Goal: Find specific page/section: Find specific page/section

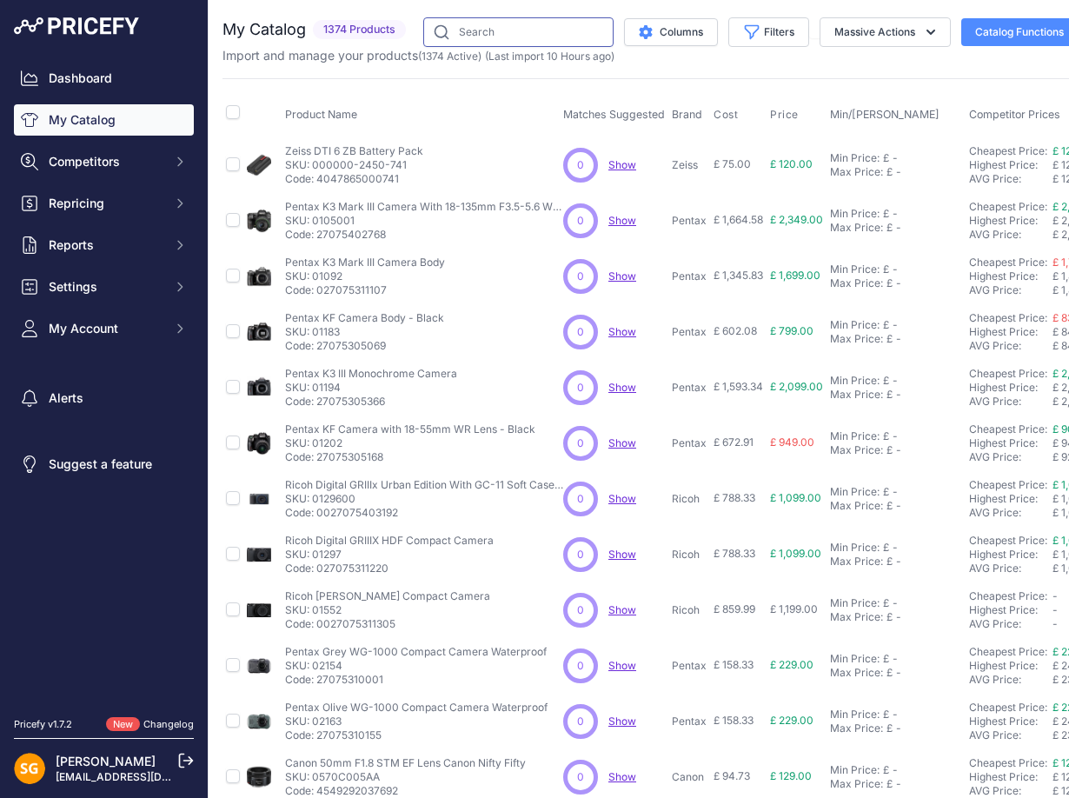
click at [526, 34] on input "text" at bounding box center [518, 32] width 190 height 30
paste input "588648-54"
type input "588648-54"
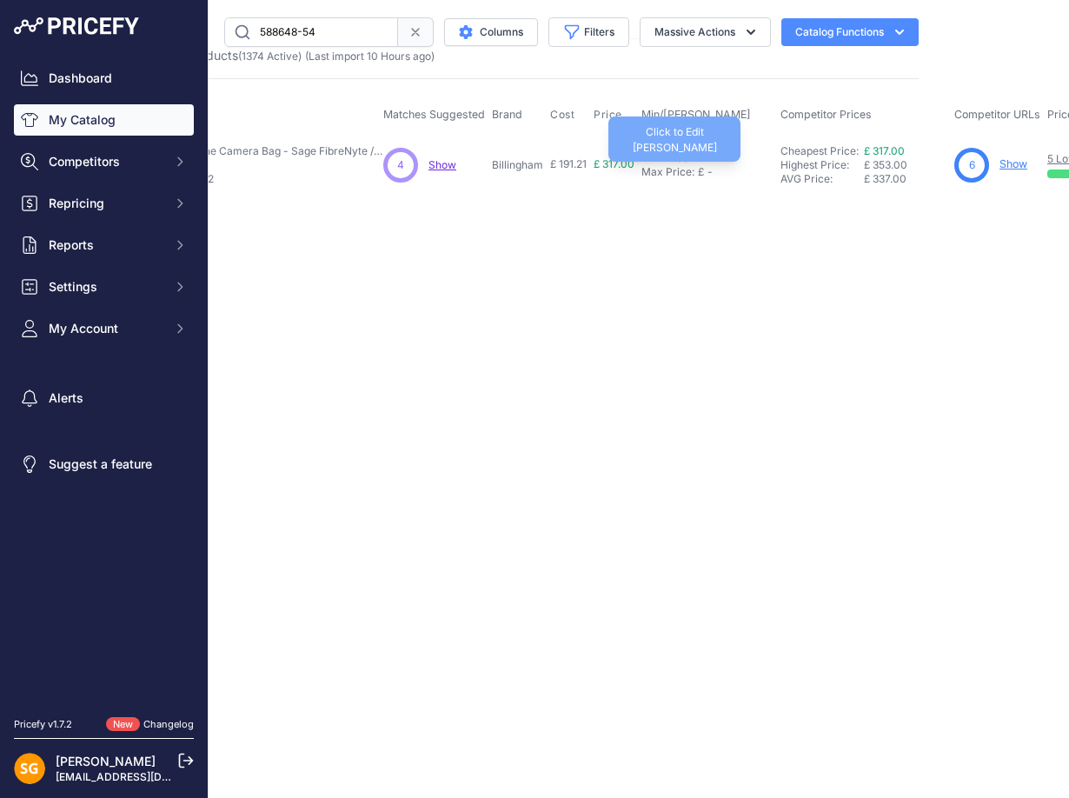
drag, startPoint x: 935, startPoint y: 174, endPoint x: 1015, endPoint y: 174, distance: 80.8
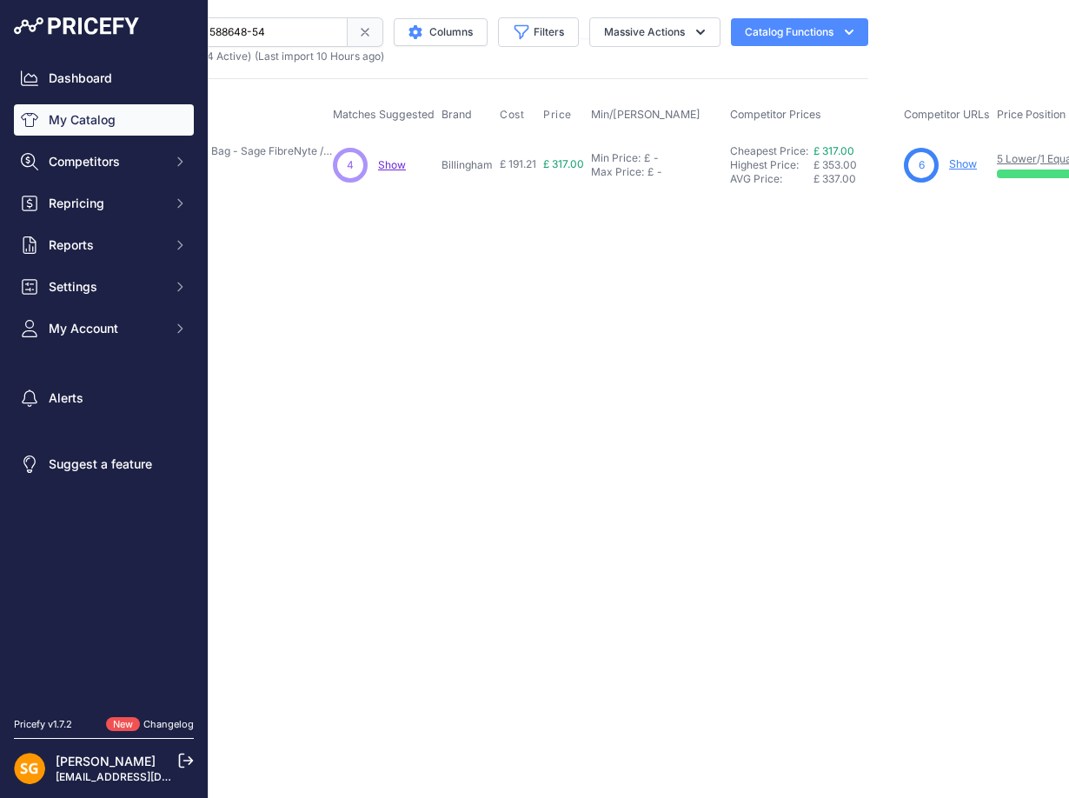
click at [397, 164] on span "Show" at bounding box center [392, 164] width 28 height 13
click at [977, 166] on link "Show" at bounding box center [963, 163] width 28 height 13
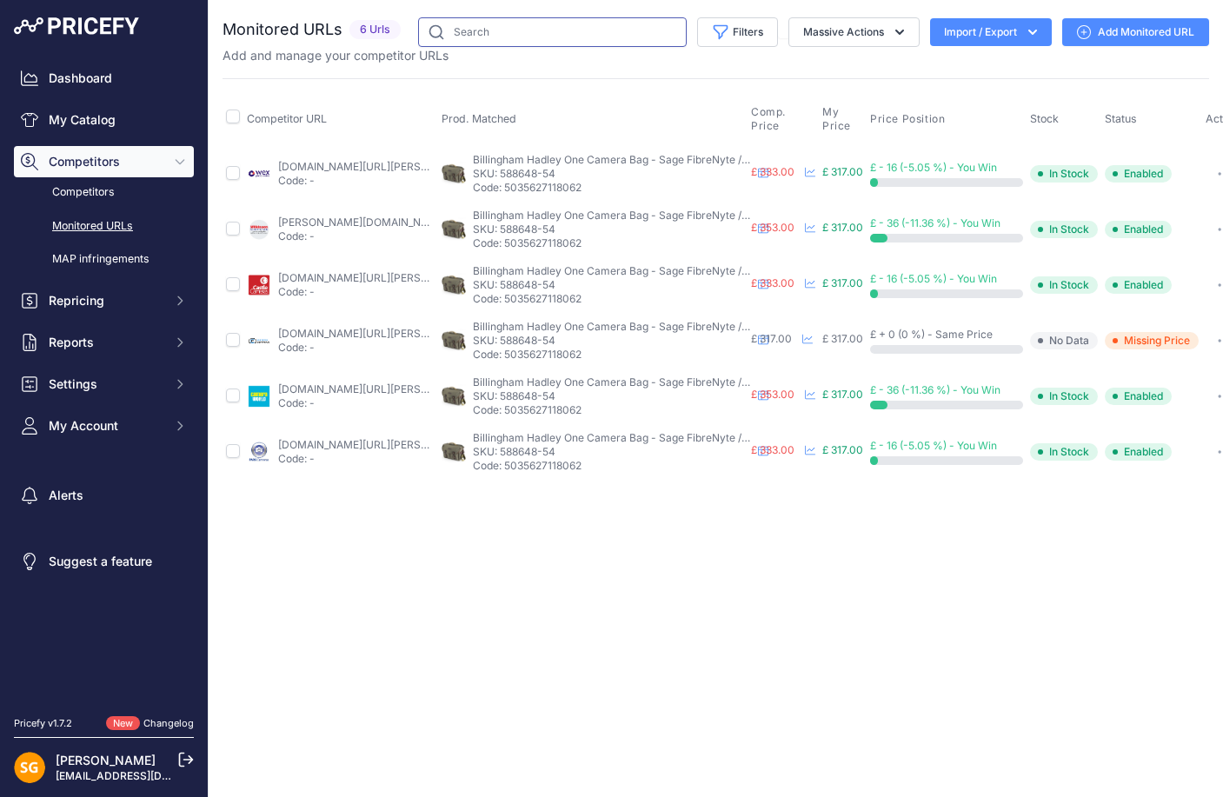
click at [539, 31] on input "text" at bounding box center [552, 32] width 269 height 30
paste input "588648-54"
type input "588648-54"
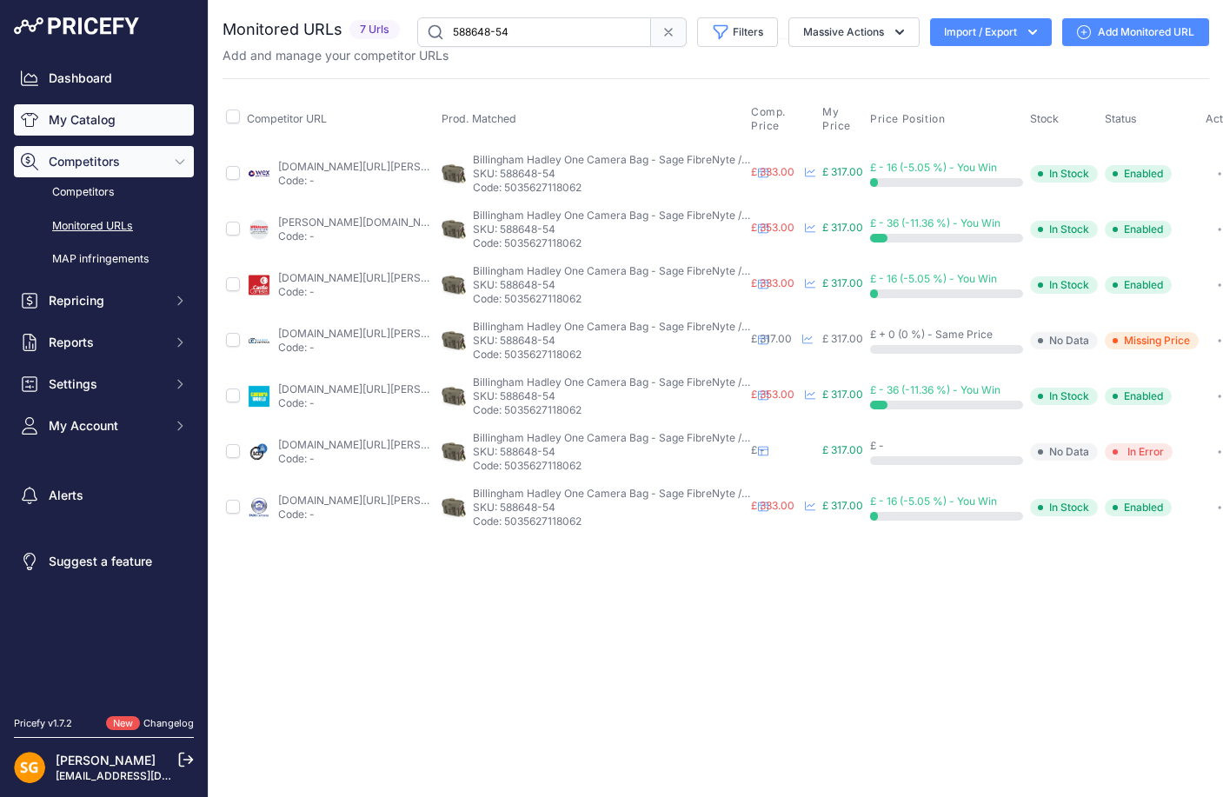
click at [126, 130] on link "My Catalog" at bounding box center [104, 119] width 180 height 31
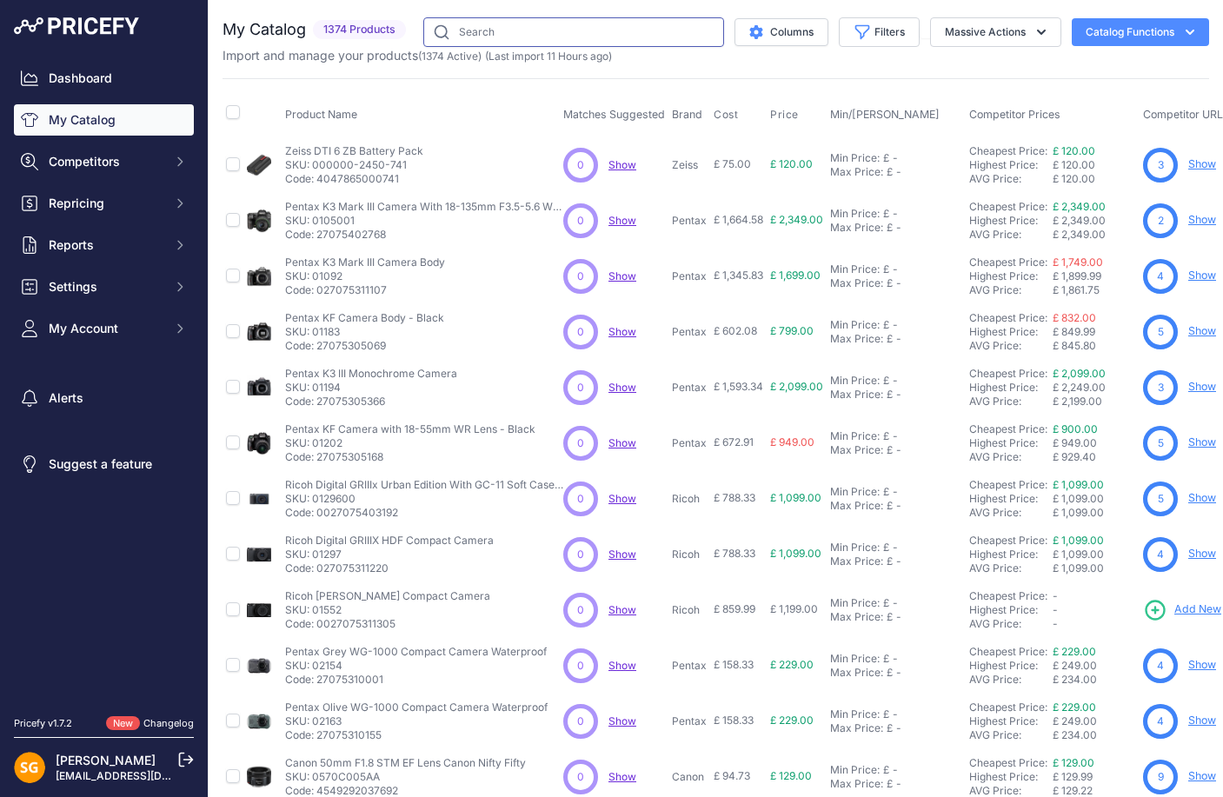
click at [502, 42] on input "text" at bounding box center [573, 32] width 301 height 30
paste input "500148-01"
type input "500148-01"
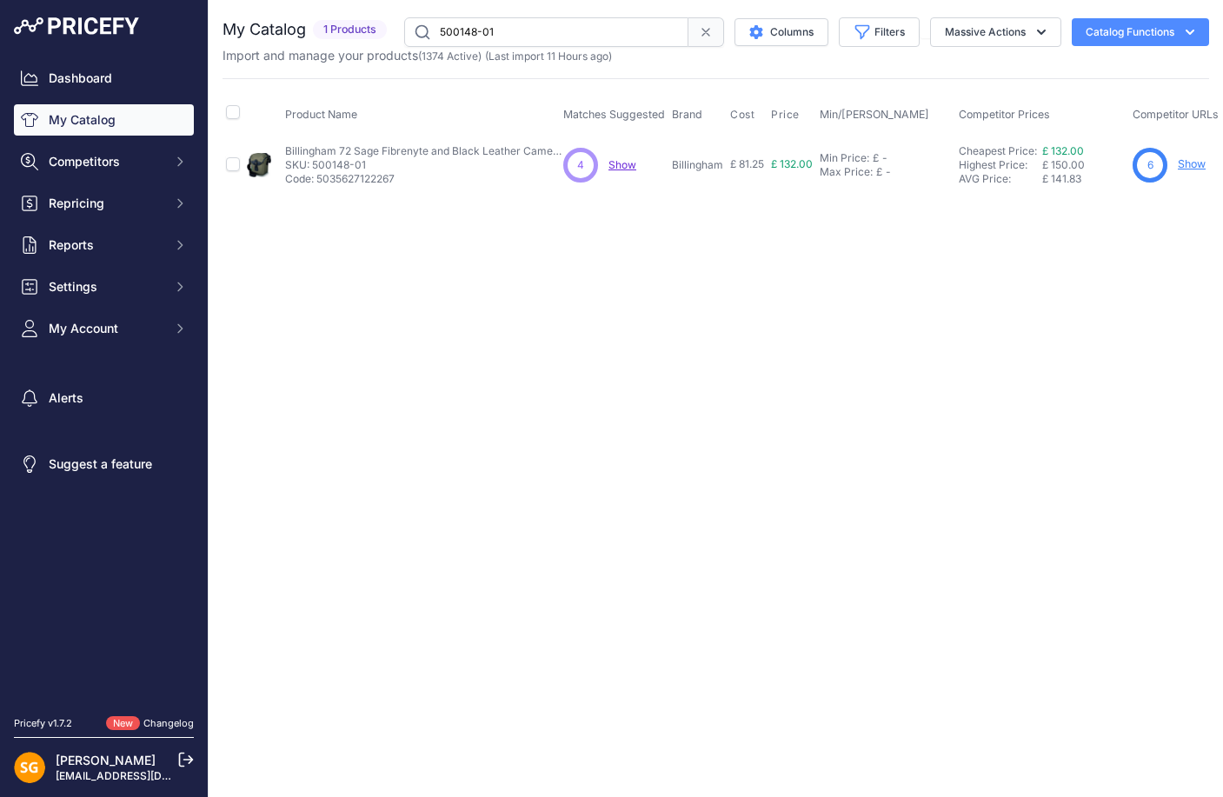
click at [622, 163] on span "Show" at bounding box center [623, 164] width 28 height 13
click at [1196, 163] on link "Show" at bounding box center [1192, 163] width 28 height 13
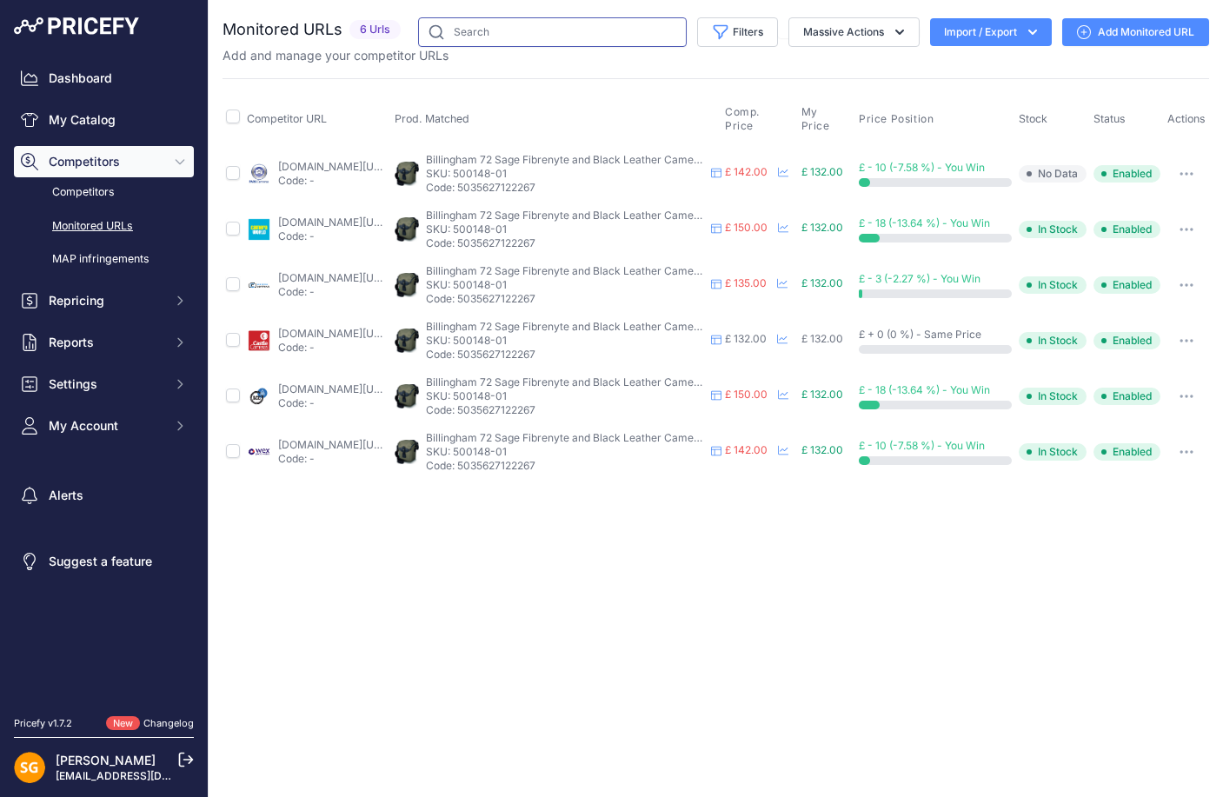
click at [520, 26] on input "text" at bounding box center [552, 32] width 269 height 30
click at [140, 119] on link "My Catalog" at bounding box center [104, 119] width 180 height 31
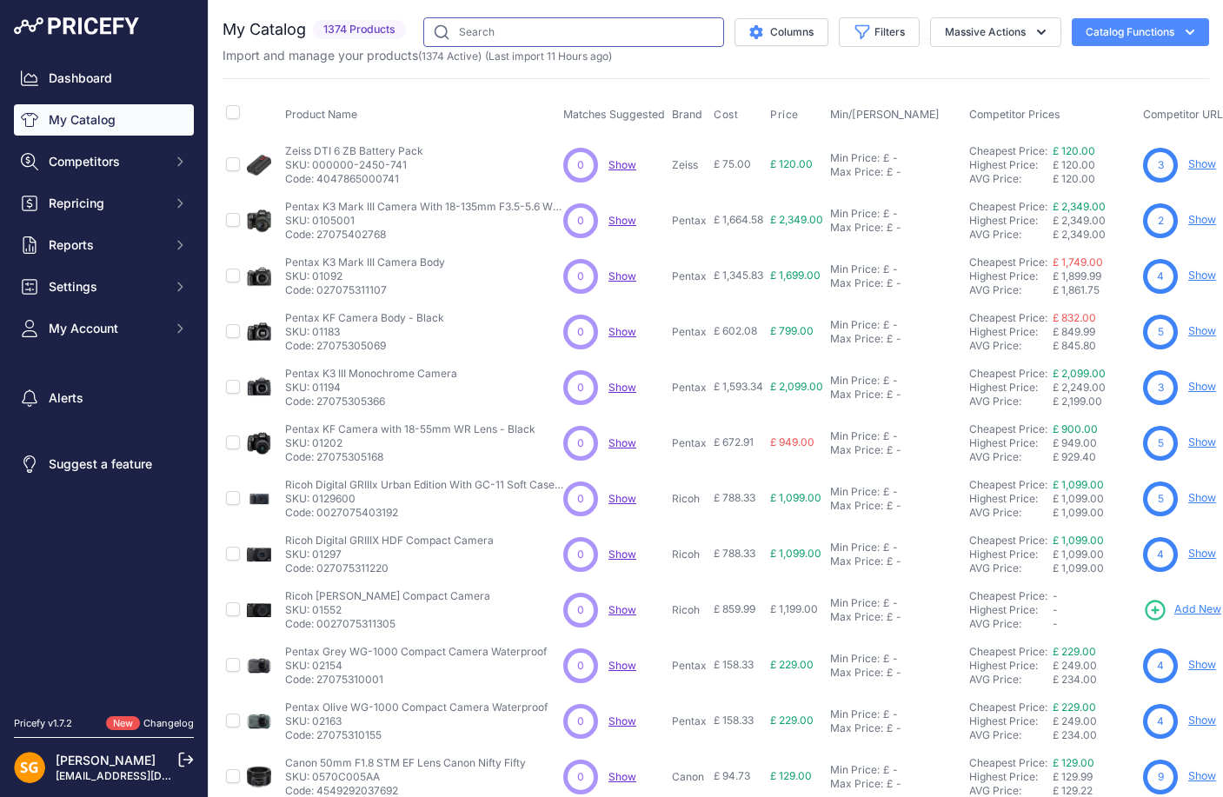
click at [505, 41] on input "text" at bounding box center [573, 32] width 301 height 30
paste input "500701-01"
type input "500701-01"
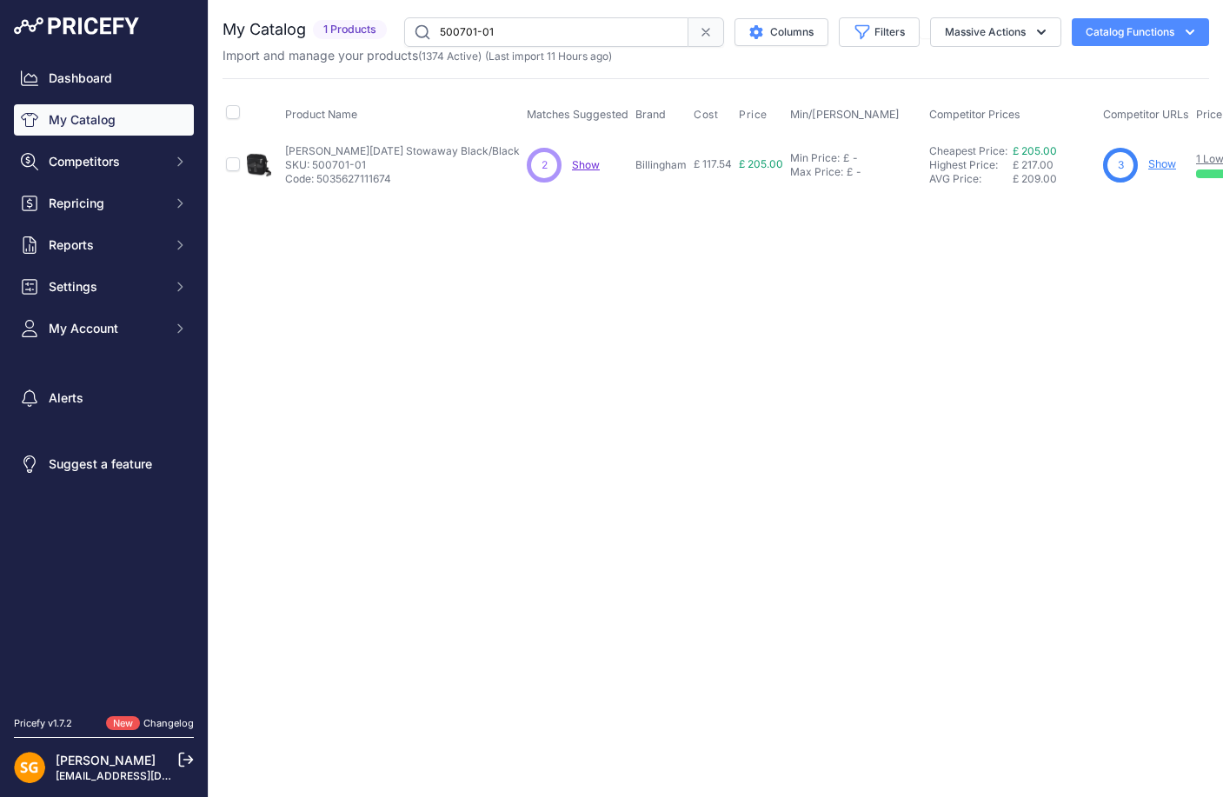
click at [1148, 168] on link "Show" at bounding box center [1162, 163] width 28 height 13
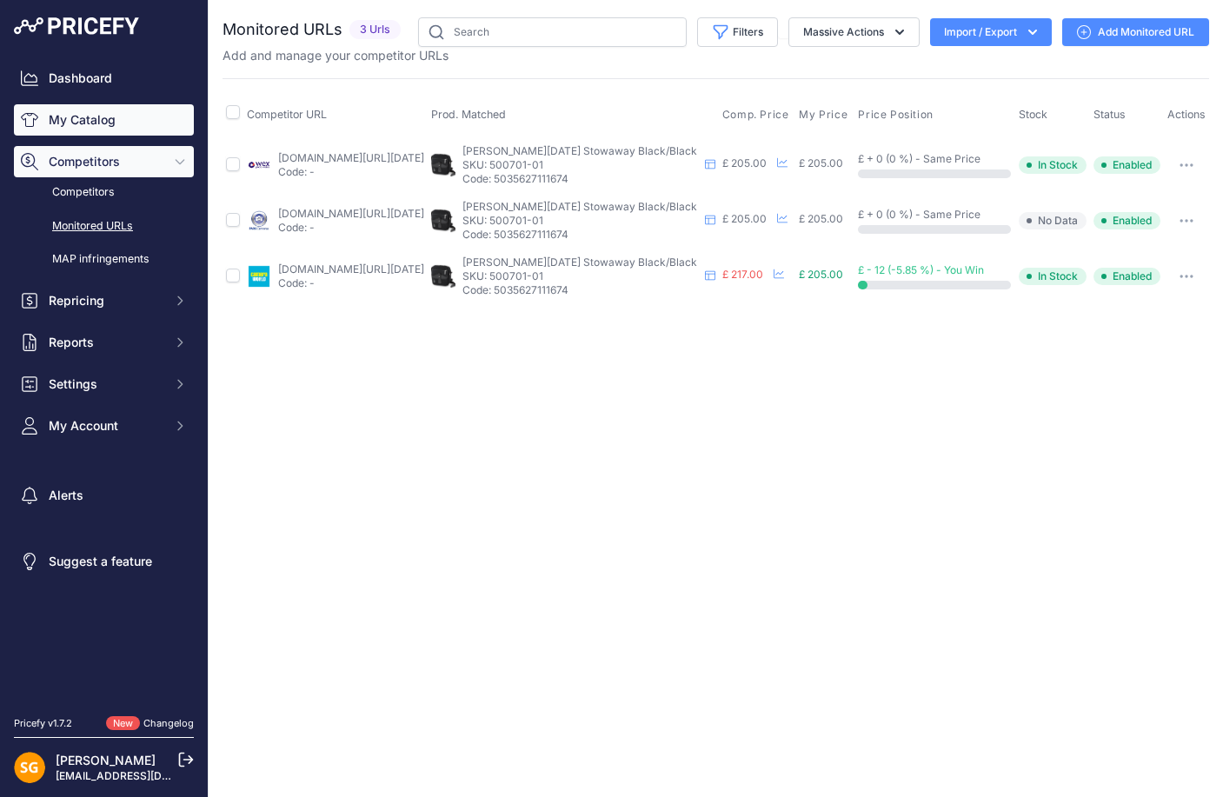
click at [115, 124] on link "My Catalog" at bounding box center [104, 119] width 180 height 31
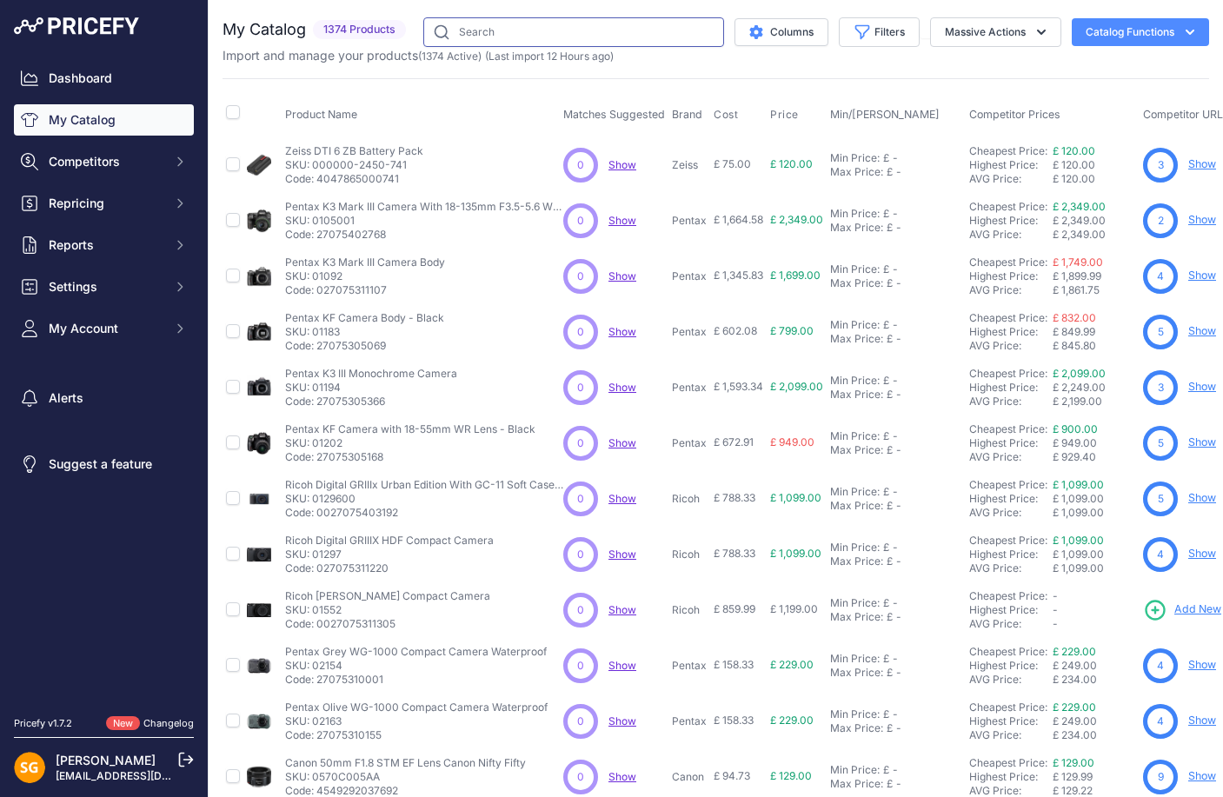
click at [562, 31] on input "text" at bounding box center [573, 32] width 301 height 30
paste input "504804-54"
type input "504804-54"
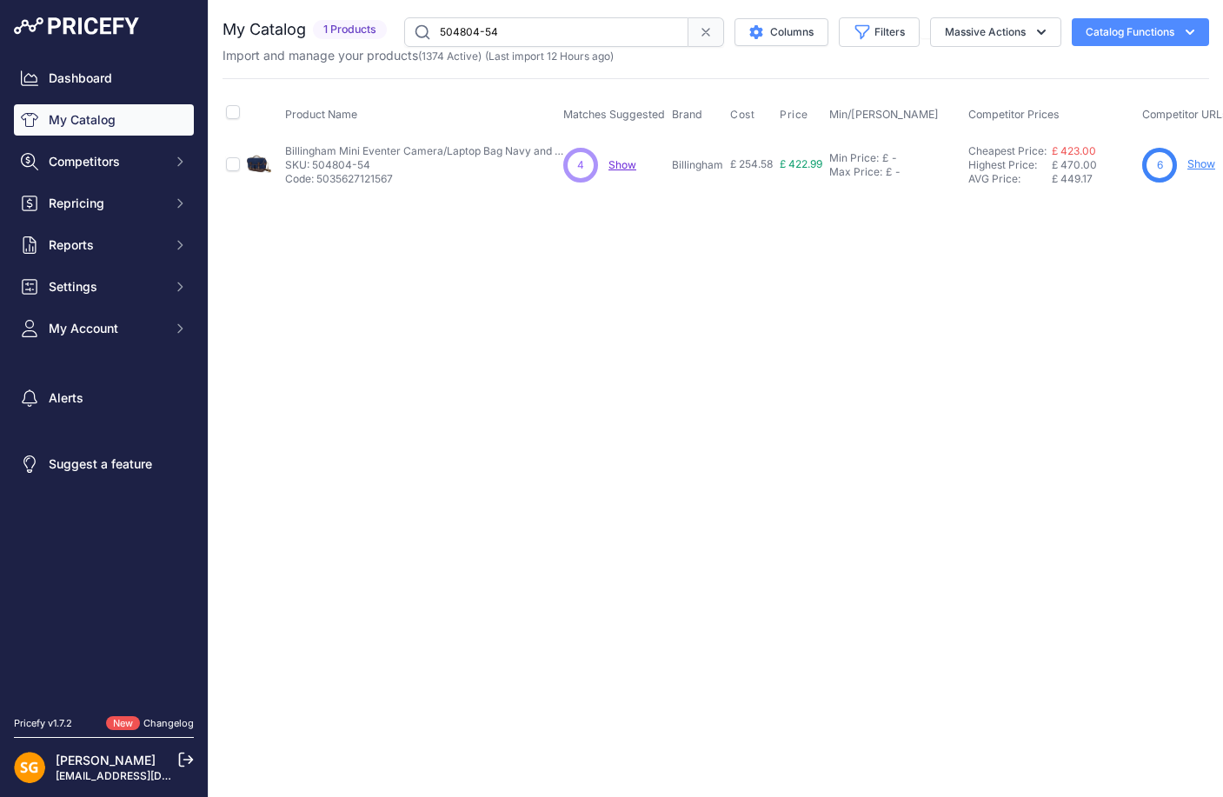
click at [1198, 161] on link "Show" at bounding box center [1201, 163] width 28 height 13
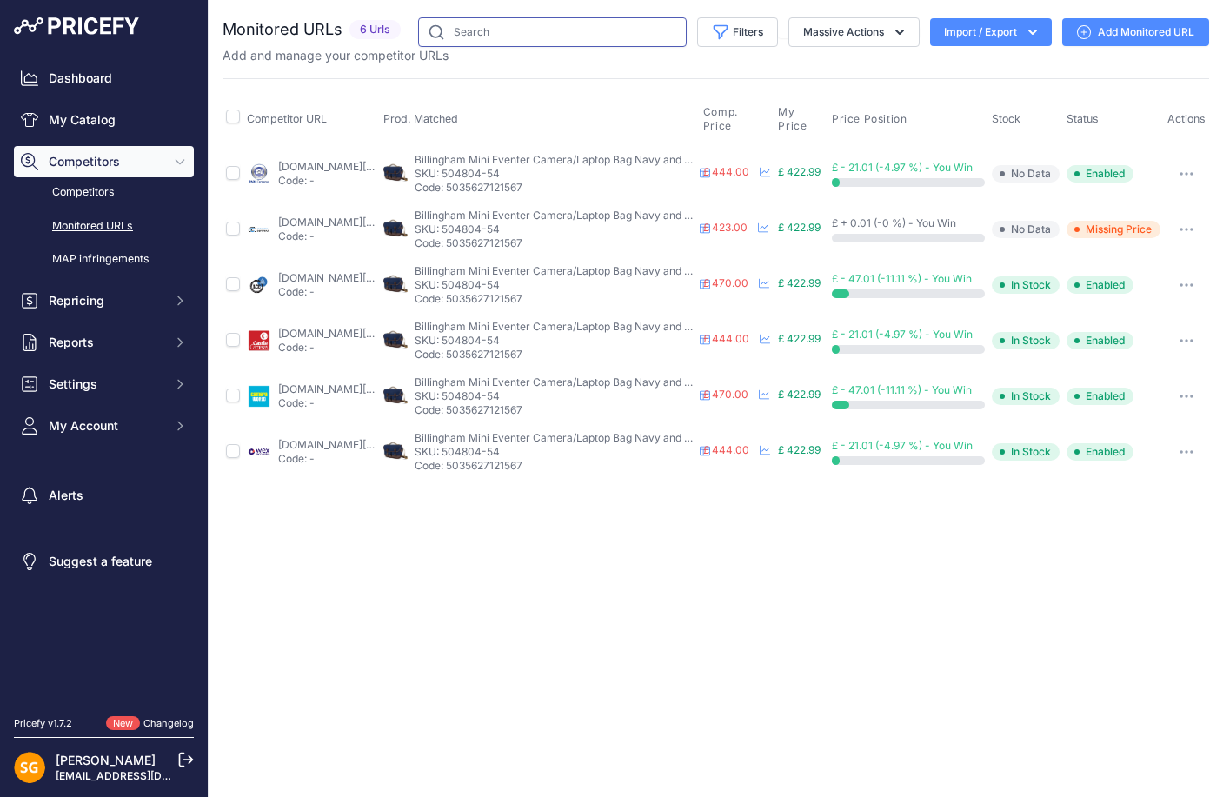
click at [476, 29] on input "text" at bounding box center [552, 32] width 269 height 30
paste input "521201"
type input "521201"
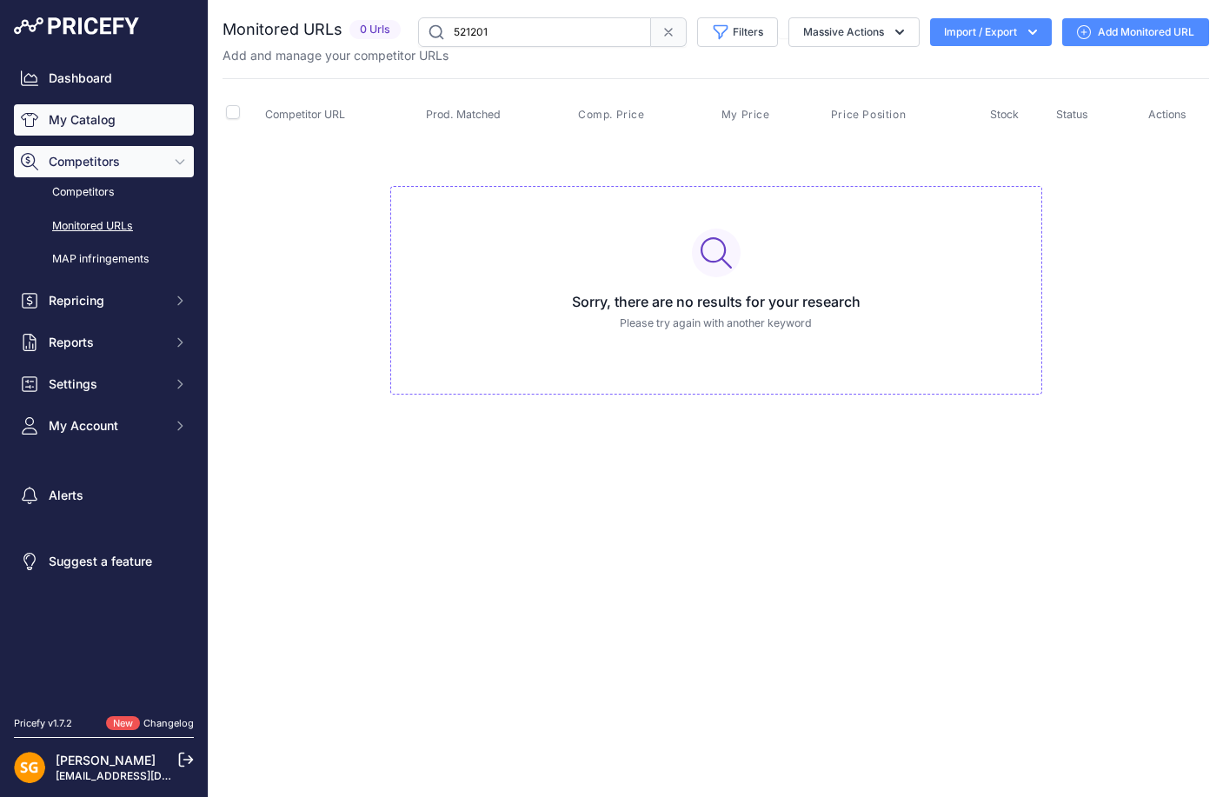
click at [150, 116] on link "My Catalog" at bounding box center [104, 119] width 180 height 31
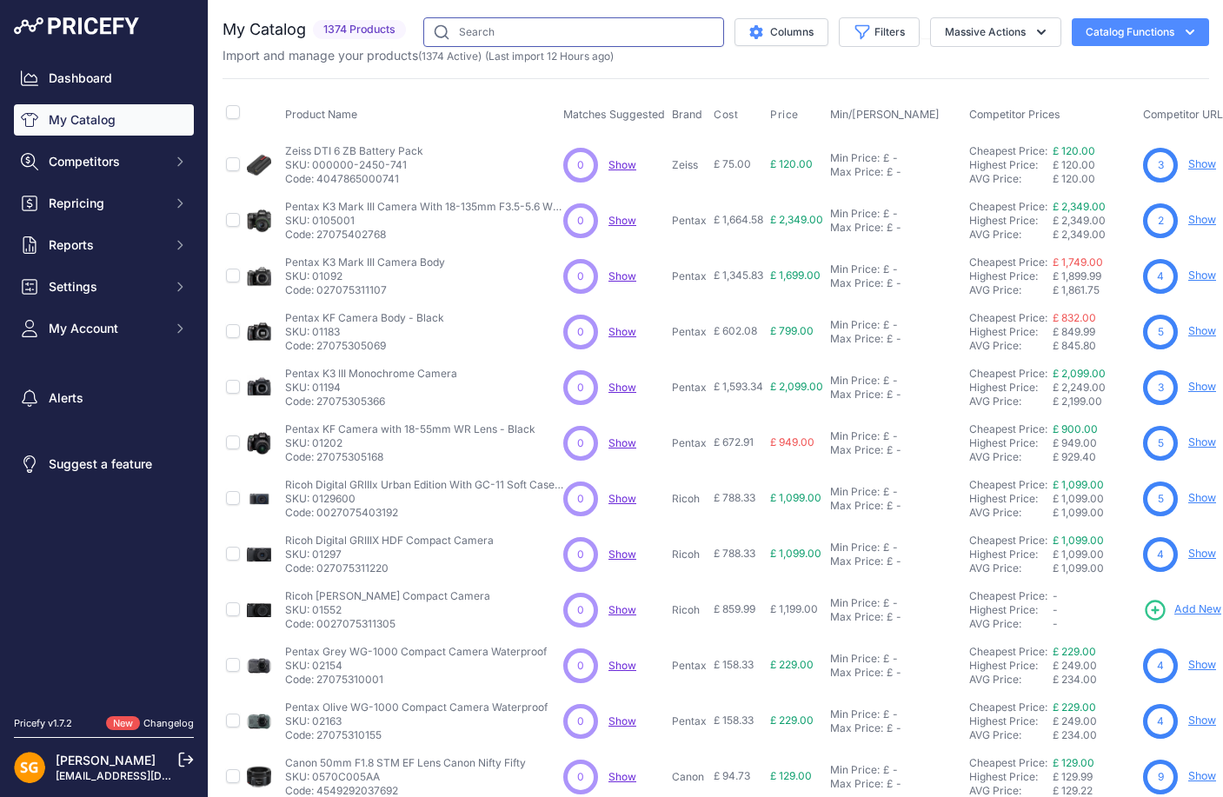
click at [523, 32] on input "text" at bounding box center [573, 32] width 301 height 30
paste input "521201"
type input "521201"
